Goal: Task Accomplishment & Management: Use online tool/utility

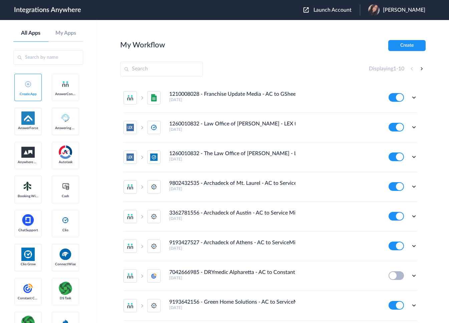
click at [333, 10] on span "Launch Account" at bounding box center [332, 9] width 38 height 5
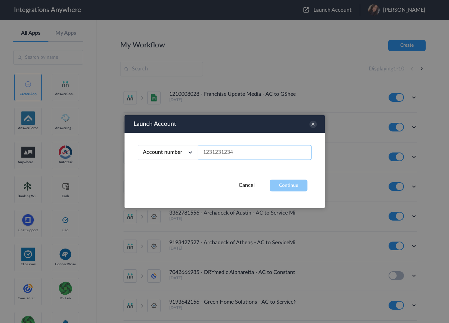
click at [237, 151] on input "text" at bounding box center [254, 152] width 113 height 15
paste input "9802851915"
type input "9802851915"
click at [281, 186] on button "Continue" at bounding box center [289, 186] width 38 height 12
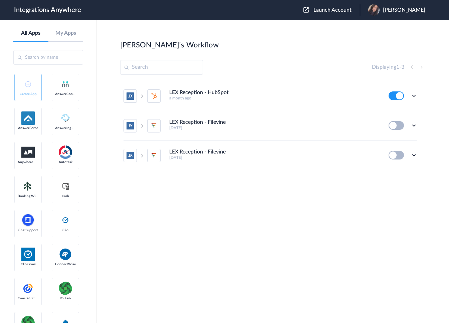
click at [293, 77] on section "[PERSON_NAME]'s Workflow Create Displaying 1 - 3 LEX Reception - HubSpot a mont…" at bounding box center [272, 191] width 305 height 303
click at [413, 95] on icon at bounding box center [413, 95] width 7 height 7
click at [392, 112] on link "Edit" at bounding box center [387, 111] width 16 height 5
click at [413, 96] on icon at bounding box center [413, 95] width 7 height 7
click at [402, 122] on link "Task history" at bounding box center [395, 123] width 32 height 5
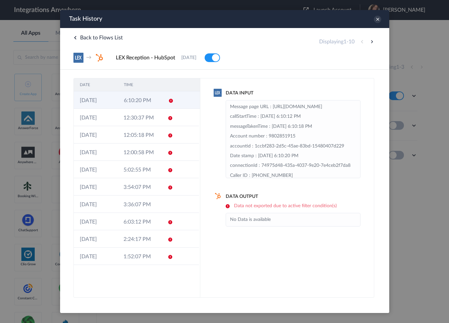
click at [177, 103] on td at bounding box center [186, 99] width 25 height 17
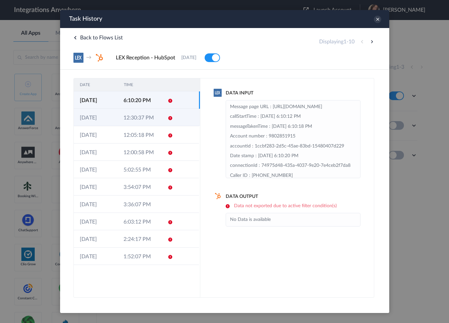
click at [179, 115] on td at bounding box center [186, 117] width 25 height 17
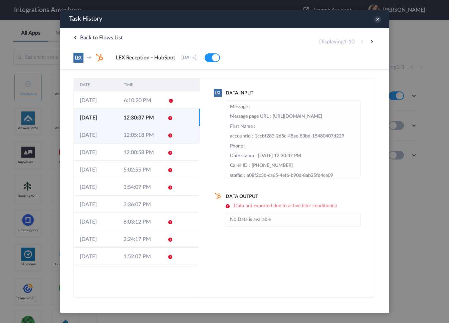
click at [181, 132] on td at bounding box center [186, 134] width 25 height 17
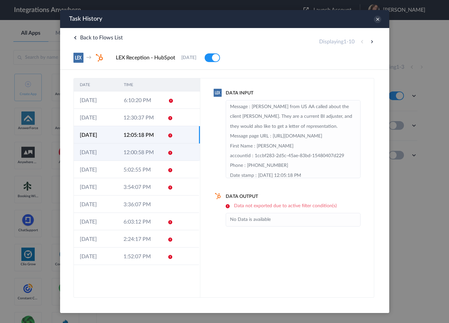
click at [183, 147] on td at bounding box center [186, 151] width 25 height 17
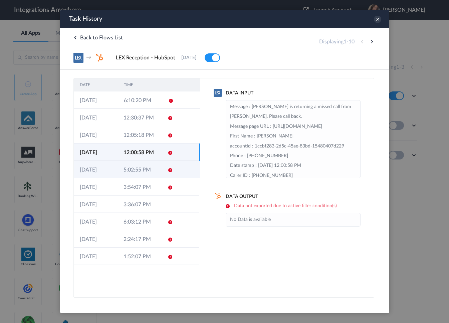
click at [184, 166] on td at bounding box center [186, 169] width 25 height 17
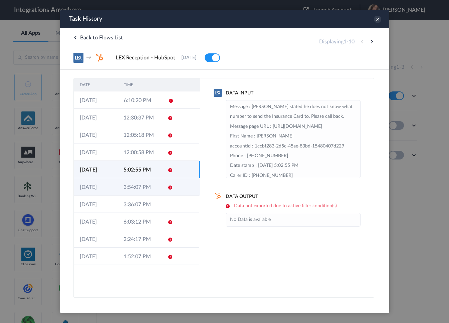
click at [185, 184] on td at bounding box center [186, 186] width 25 height 17
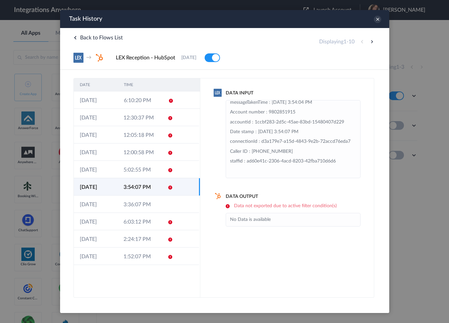
scroll to position [53, 0]
click at [191, 203] on td at bounding box center [186, 204] width 25 height 17
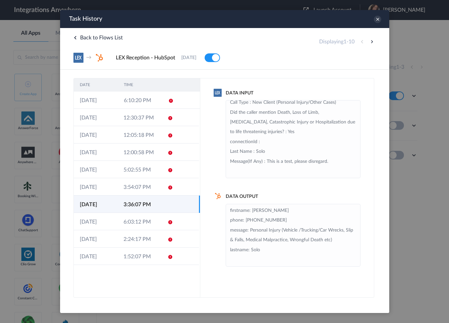
scroll to position [240, 0]
click at [176, 222] on td at bounding box center [186, 221] width 25 height 17
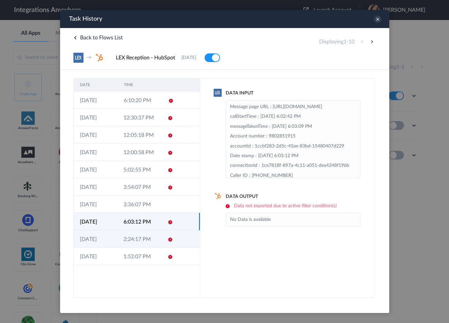
click at [186, 235] on td at bounding box center [186, 238] width 25 height 17
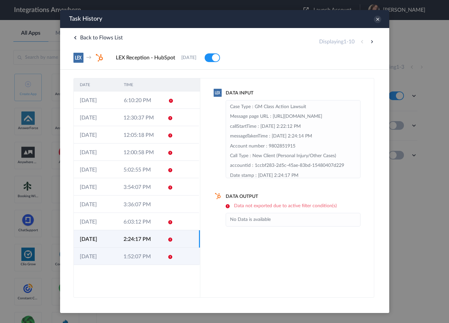
click at [177, 260] on td at bounding box center [186, 256] width 25 height 17
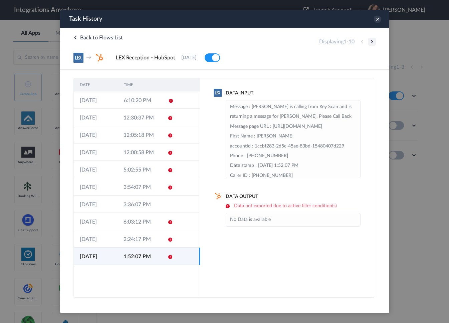
click at [373, 41] on button at bounding box center [371, 42] width 8 height 8
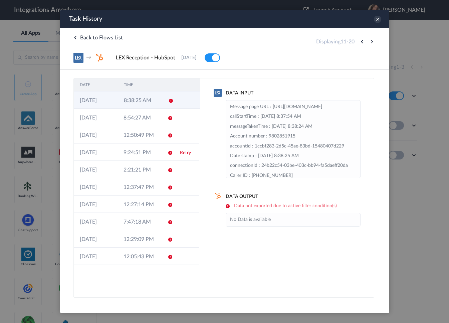
click at [182, 104] on td at bounding box center [186, 99] width 25 height 17
click at [180, 150] on link "Retry" at bounding box center [185, 152] width 11 height 5
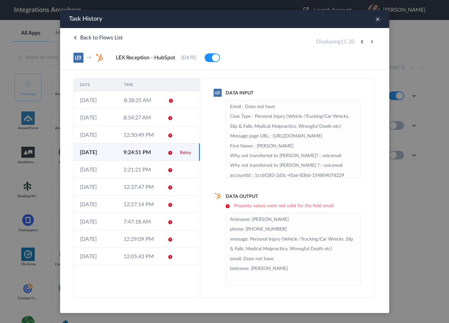
click at [379, 20] on icon at bounding box center [376, 19] width 7 height 7
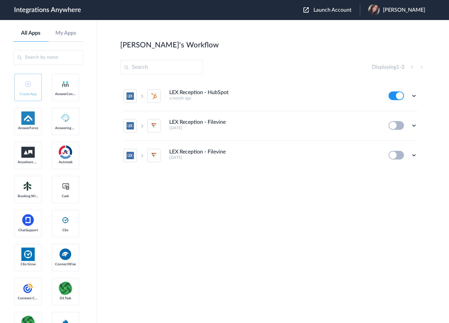
click at [289, 211] on section "[PERSON_NAME]'s Workflow Create Displaying 1 - 3 LEX Reception - HubSpot a mont…" at bounding box center [272, 191] width 305 height 303
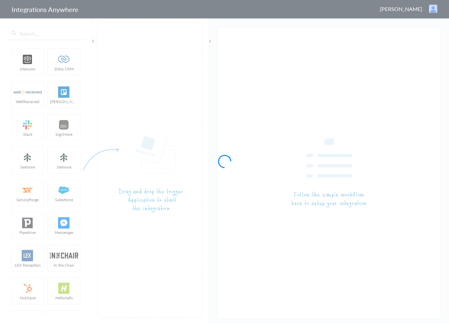
type input "LEX Reception - HubSpot"
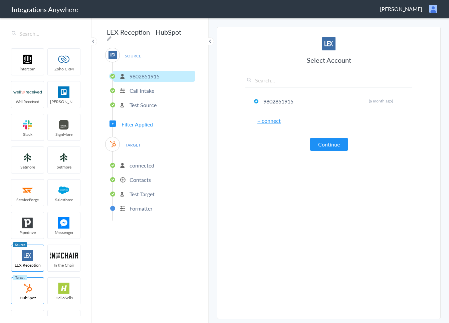
click at [148, 87] on p "Call Intake" at bounding box center [141, 91] width 25 height 8
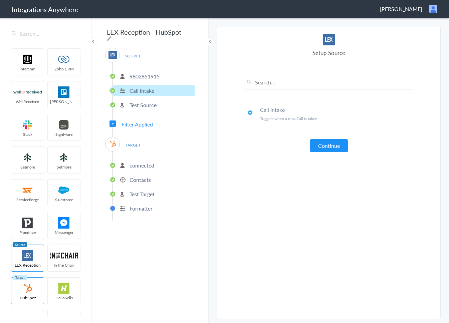
click at [147, 101] on p "Test Source" at bounding box center [142, 105] width 27 height 8
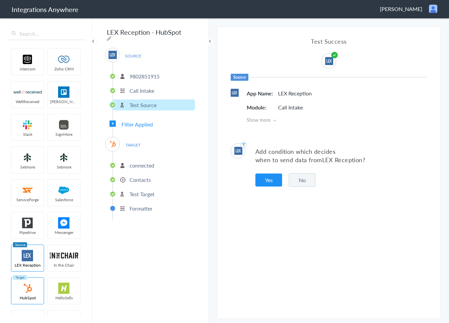
click at [143, 122] on span "Filter Applied" at bounding box center [136, 124] width 31 height 8
